Goal: Information Seeking & Learning: Learn about a topic

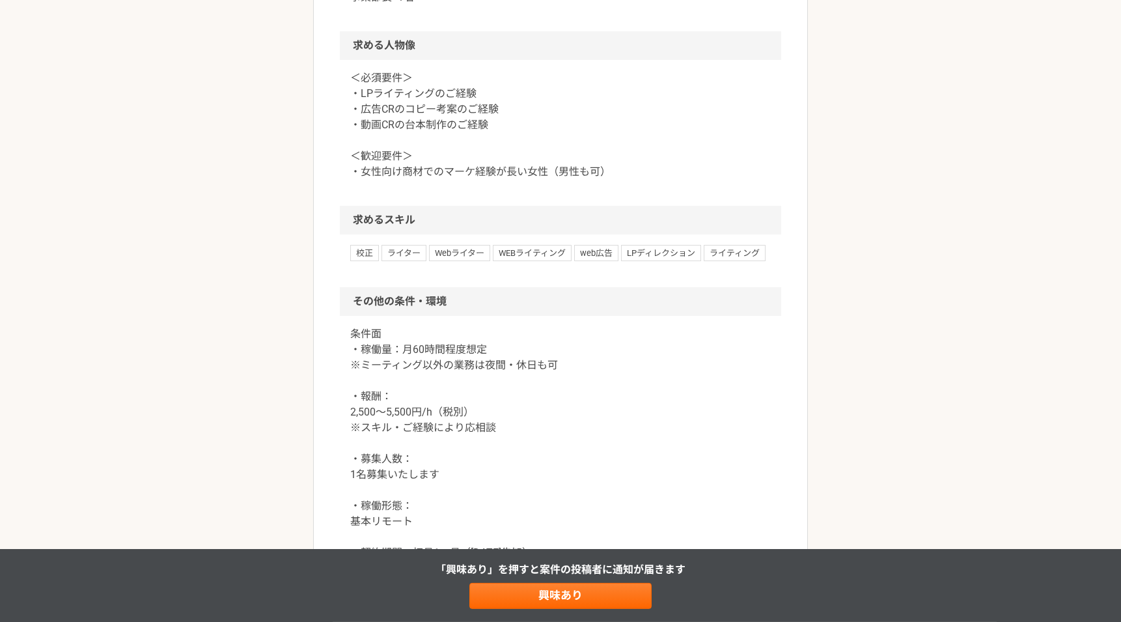
scroll to position [937, 0]
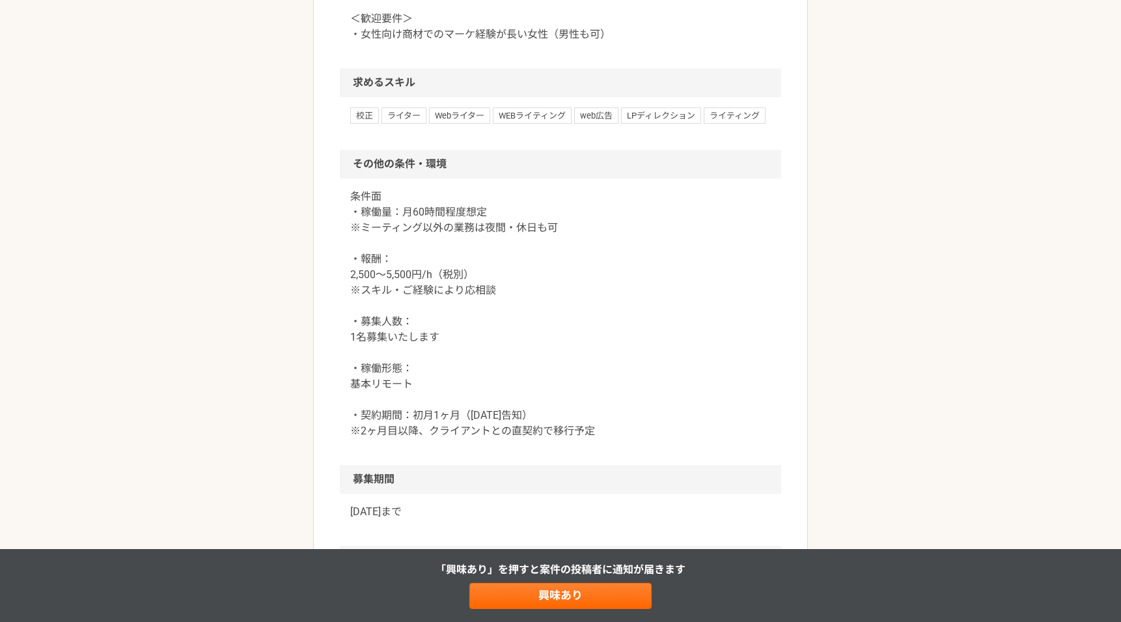
click at [454, 123] on span "Webライター" at bounding box center [459, 115] width 61 height 16
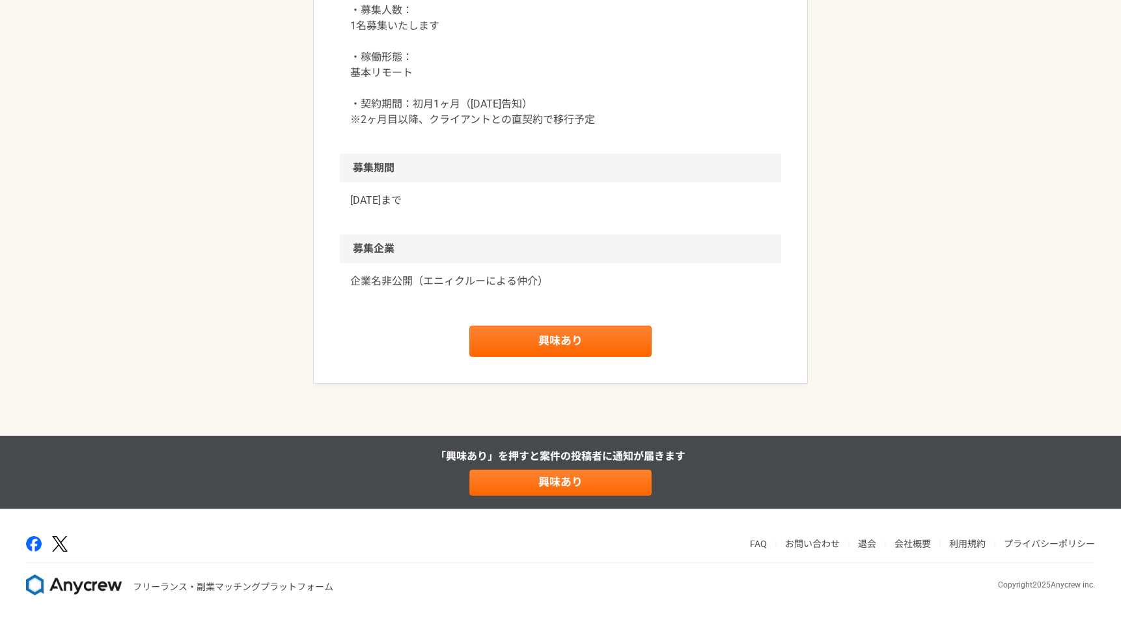
scroll to position [1326, 0]
click at [559, 484] on link "興味あり" at bounding box center [560, 482] width 182 height 26
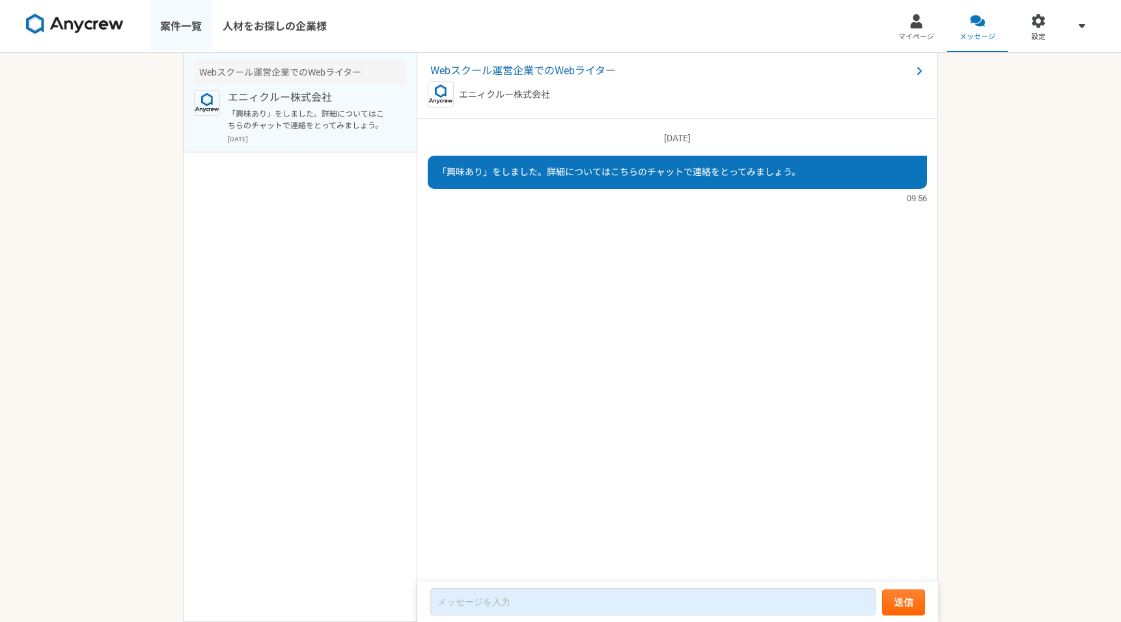
click at [189, 29] on link "案件一覧" at bounding box center [181, 26] width 62 height 52
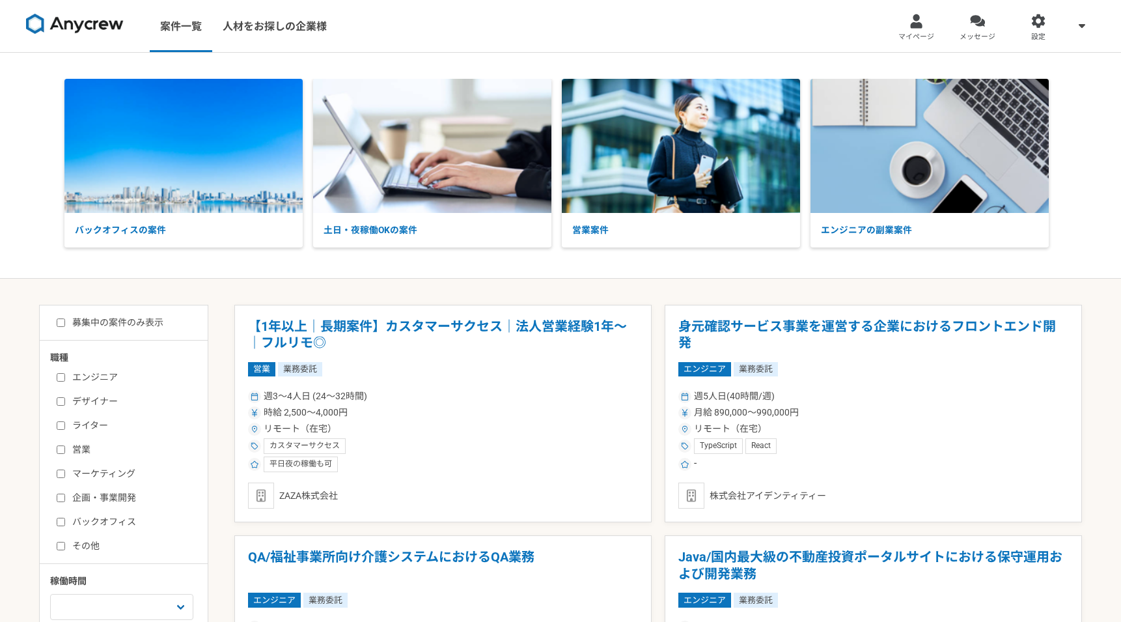
click at [59, 426] on input "ライター" at bounding box center [61, 425] width 8 height 8
checkbox input "true"
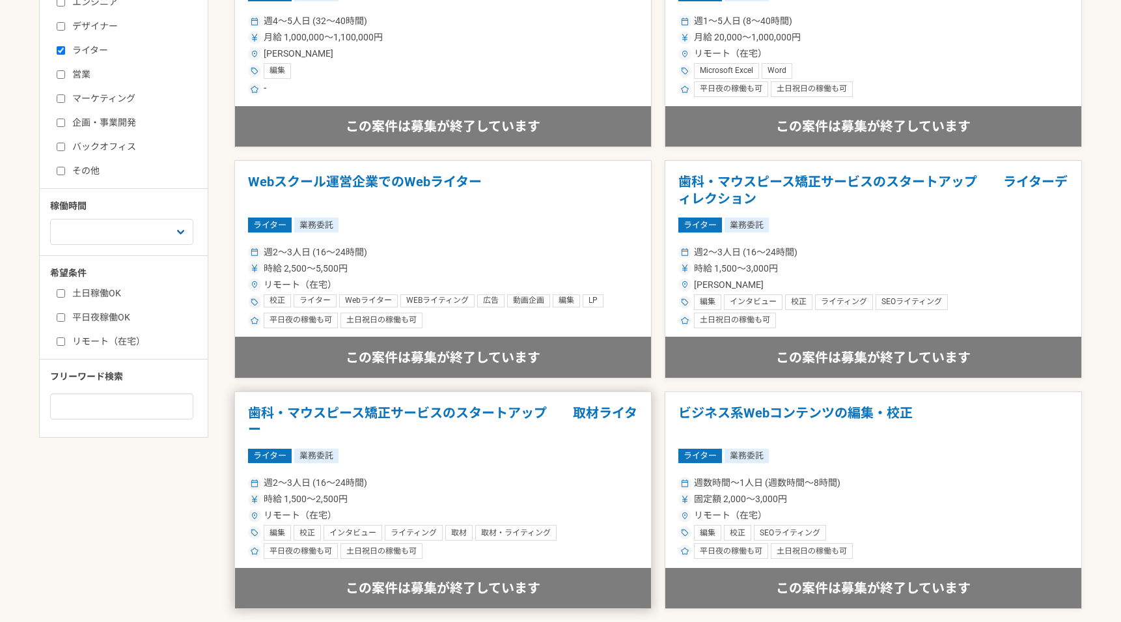
scroll to position [553, 0]
